Goal: Check status

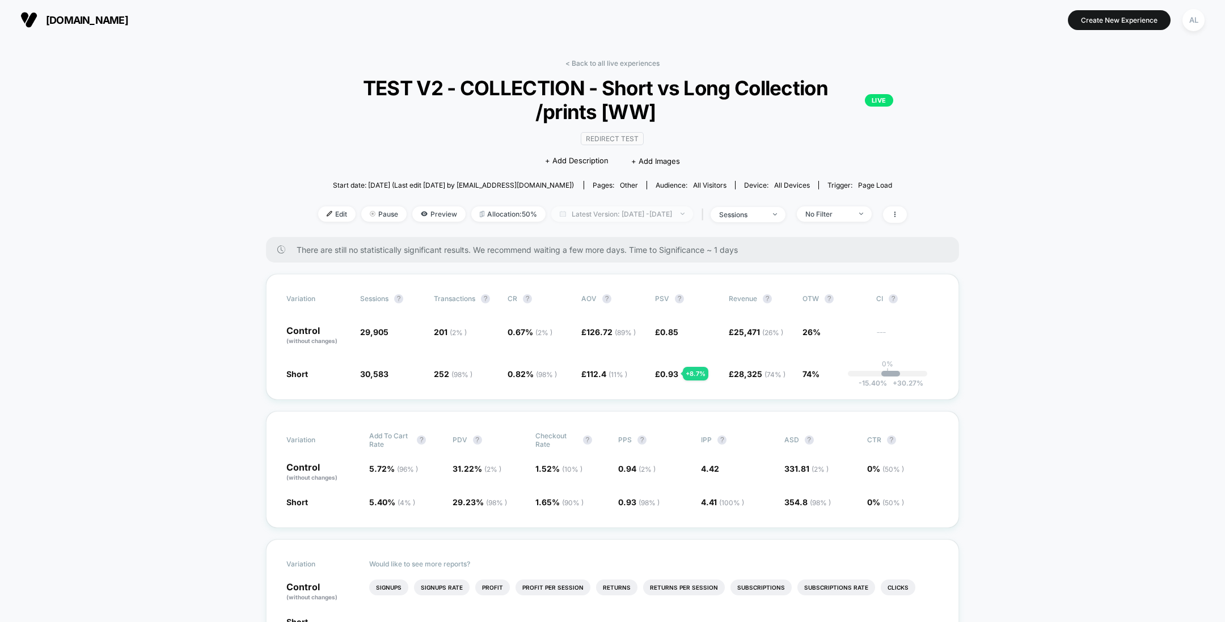
click at [587, 206] on span "Latest Version: [DATE] - [DATE]" at bounding box center [622, 213] width 142 height 15
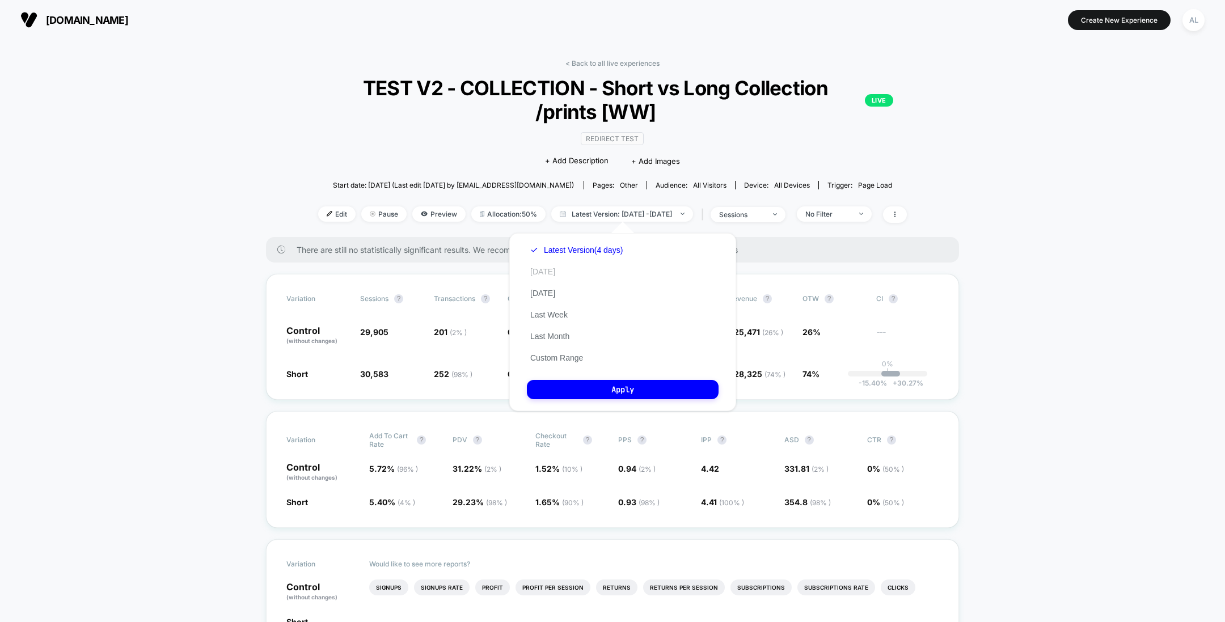
click at [552, 276] on button "[DATE]" at bounding box center [543, 271] width 32 height 10
click at [598, 379] on div "Latest Version (4 days) [DATE] [DATE] Last Week Last Month Custom Range Apply" at bounding box center [622, 322] width 227 height 178
click at [596, 388] on button "Apply" at bounding box center [623, 389] width 192 height 19
